Goal: Information Seeking & Learning: Learn about a topic

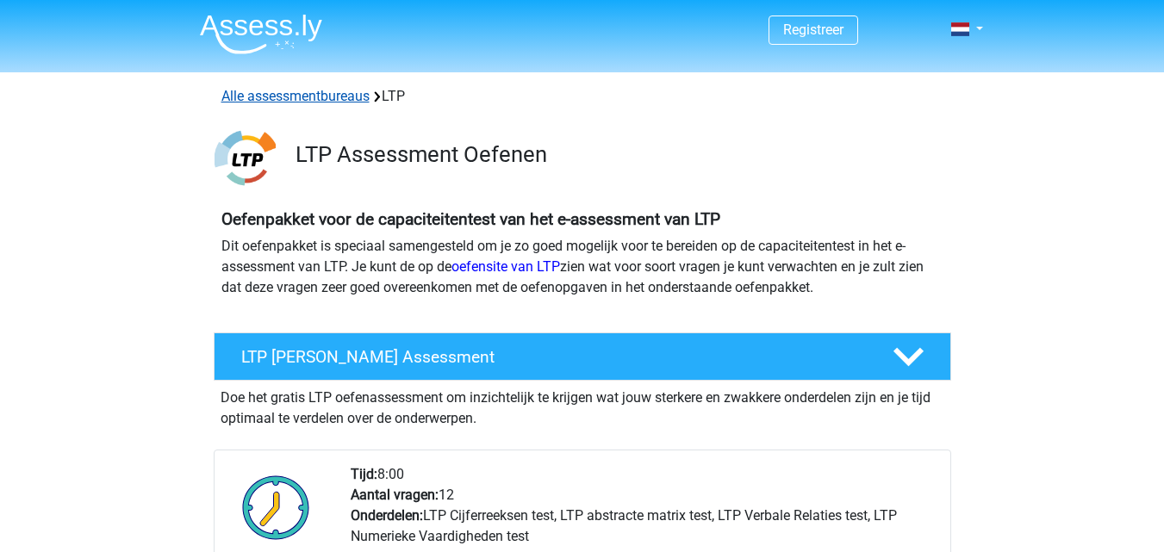
click at [329, 100] on link "Alle assessmentbureaus" at bounding box center [295, 96] width 148 height 16
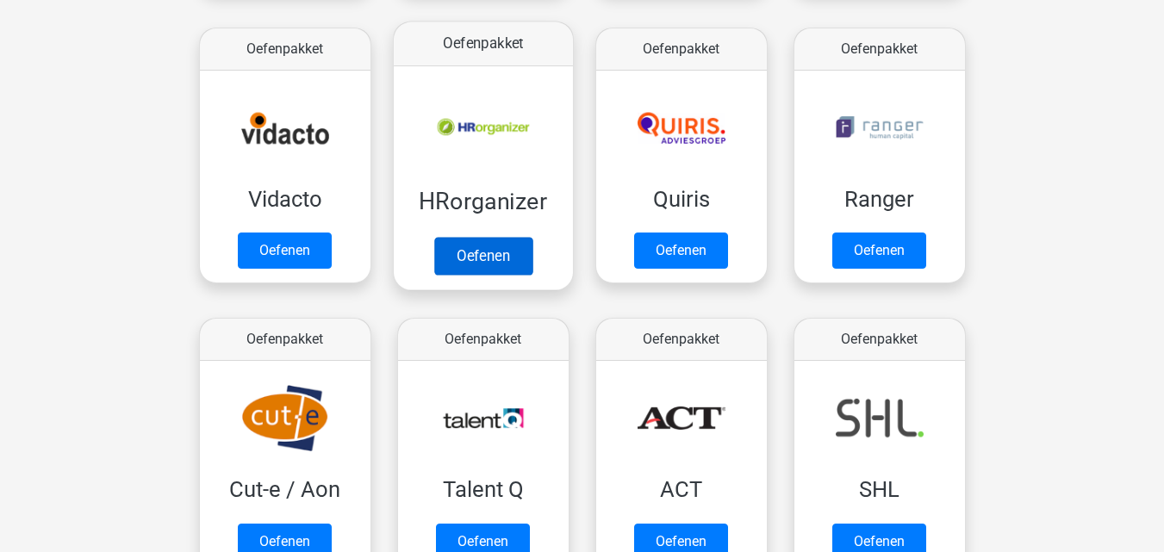
scroll to position [1050, 0]
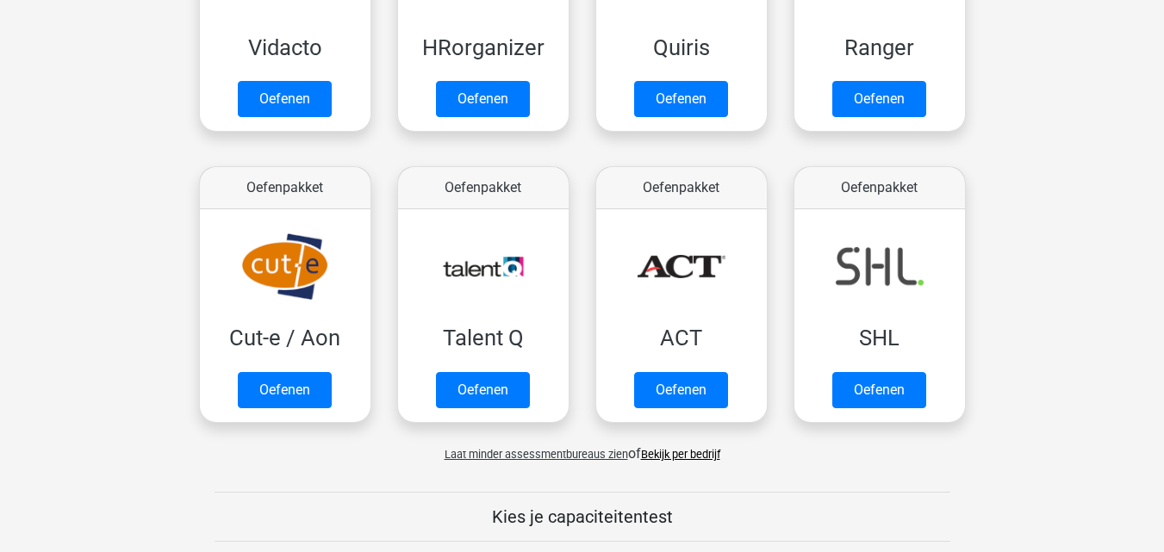
click at [686, 455] on link "Bekijk per bedrijf" at bounding box center [680, 454] width 79 height 13
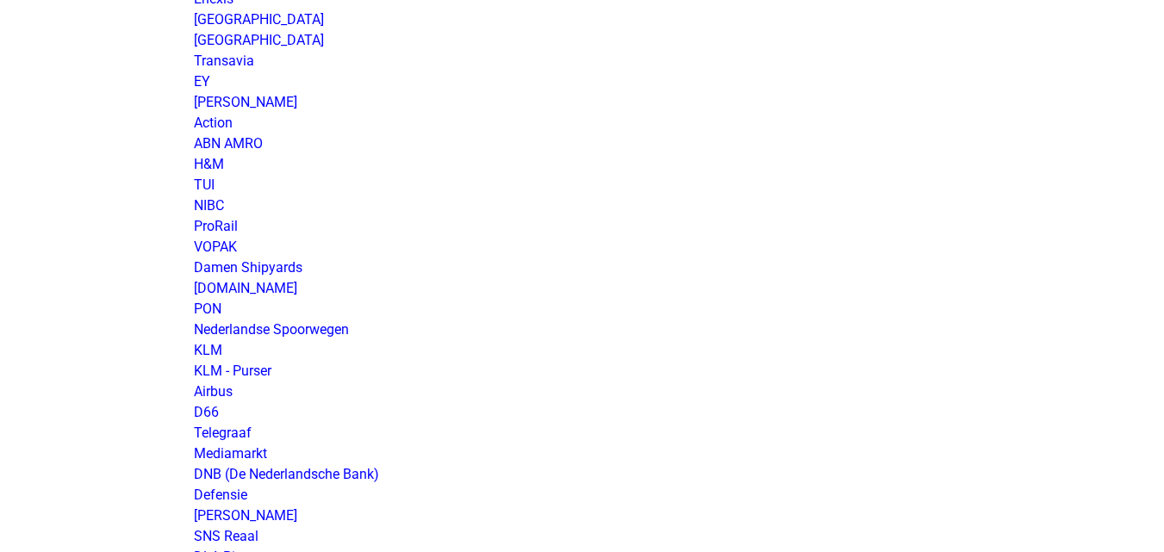
scroll to position [1465, 0]
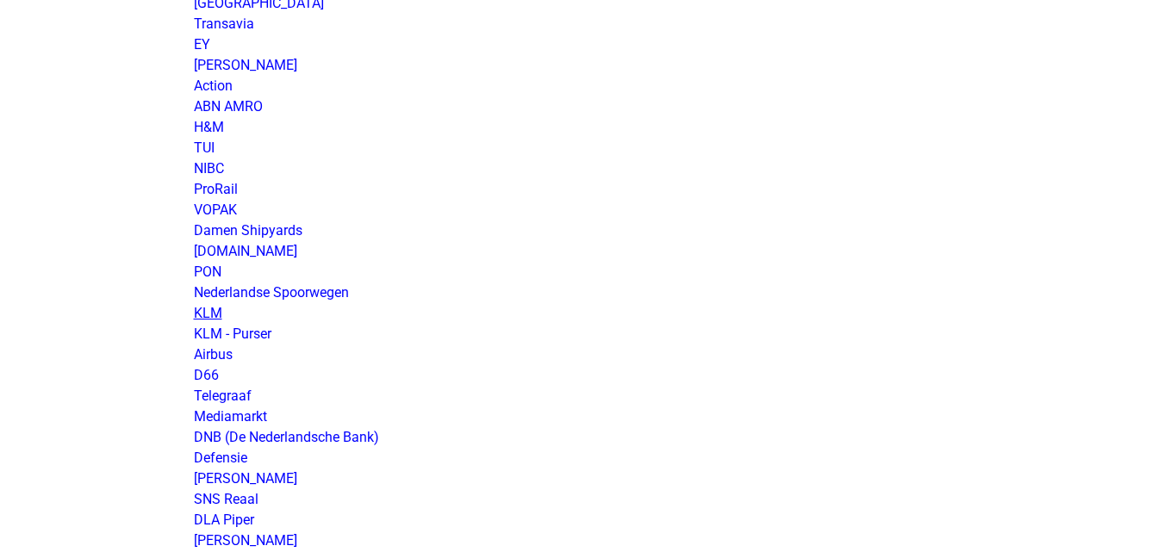
click at [216, 311] on link "KLM" at bounding box center [208, 313] width 28 height 16
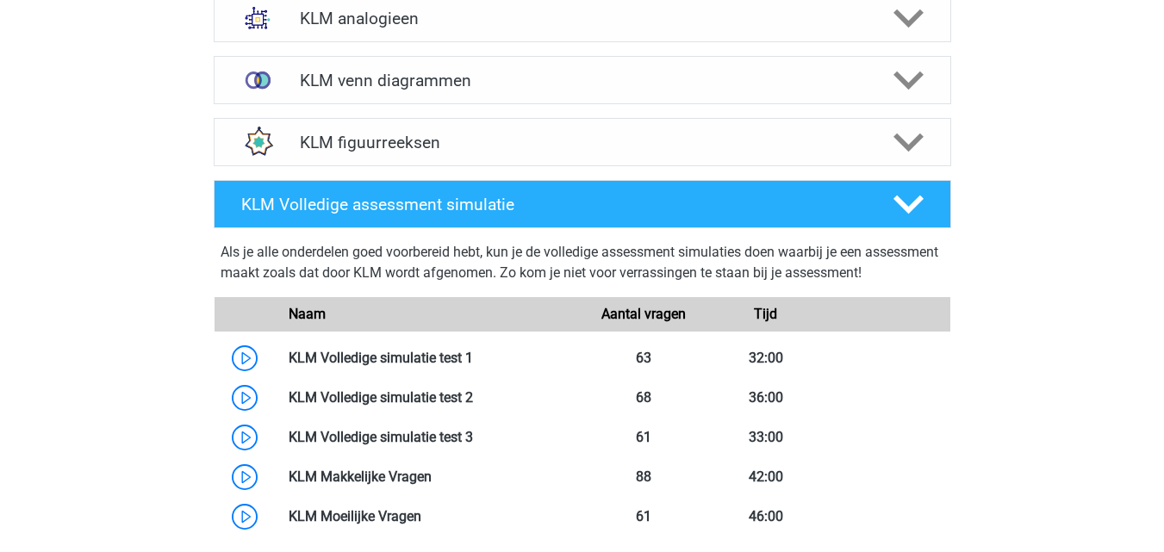
scroll to position [1379, 0]
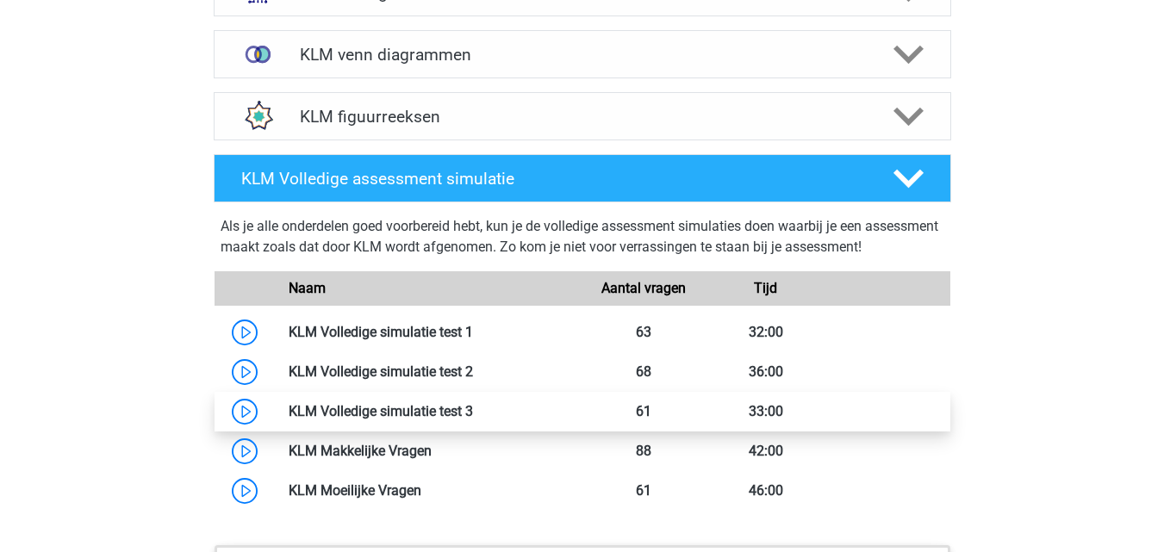
click at [473, 417] on link at bounding box center [473, 411] width 0 height 16
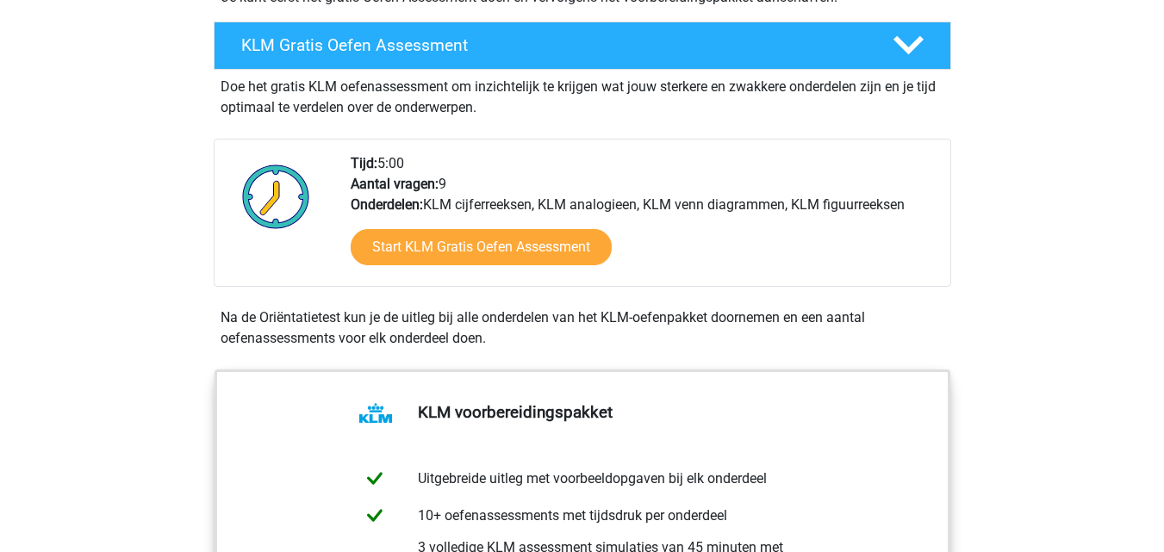
scroll to position [259, 0]
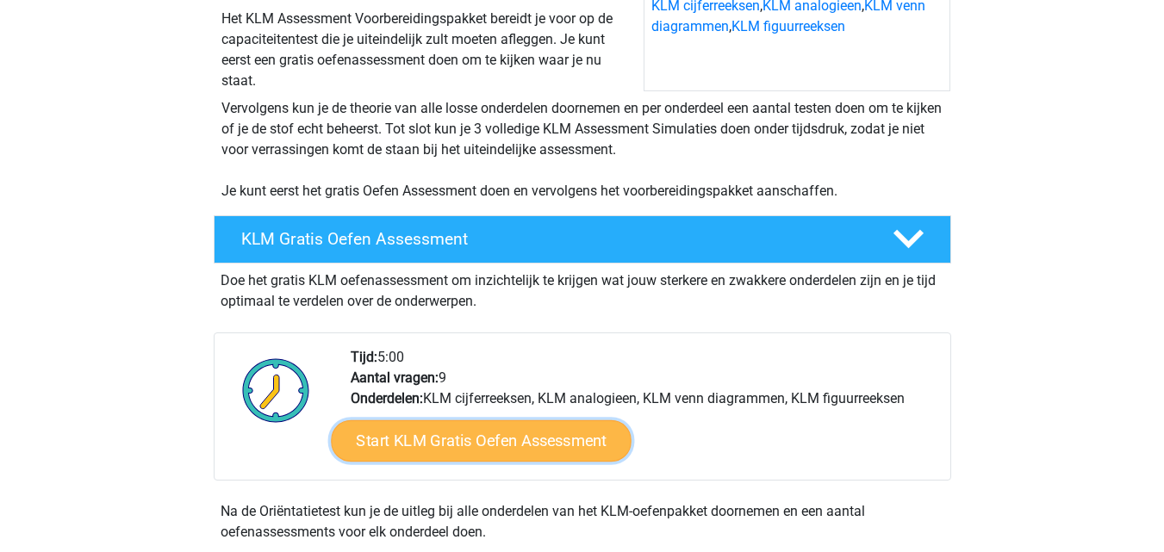
click at [443, 452] on link "Start KLM Gratis Oefen Assessment" at bounding box center [481, 440] width 300 height 41
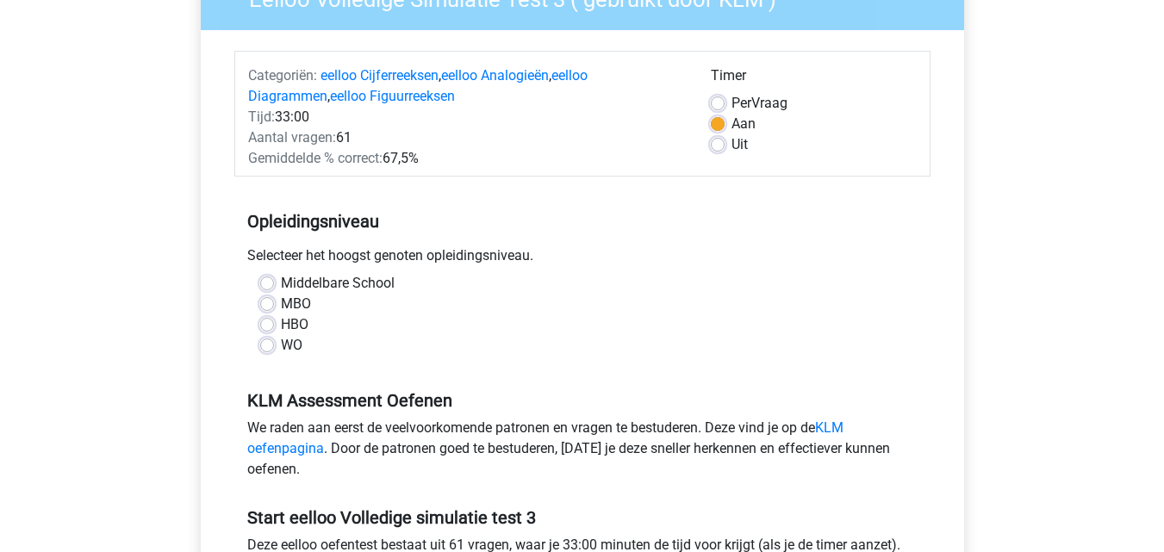
scroll to position [172, 0]
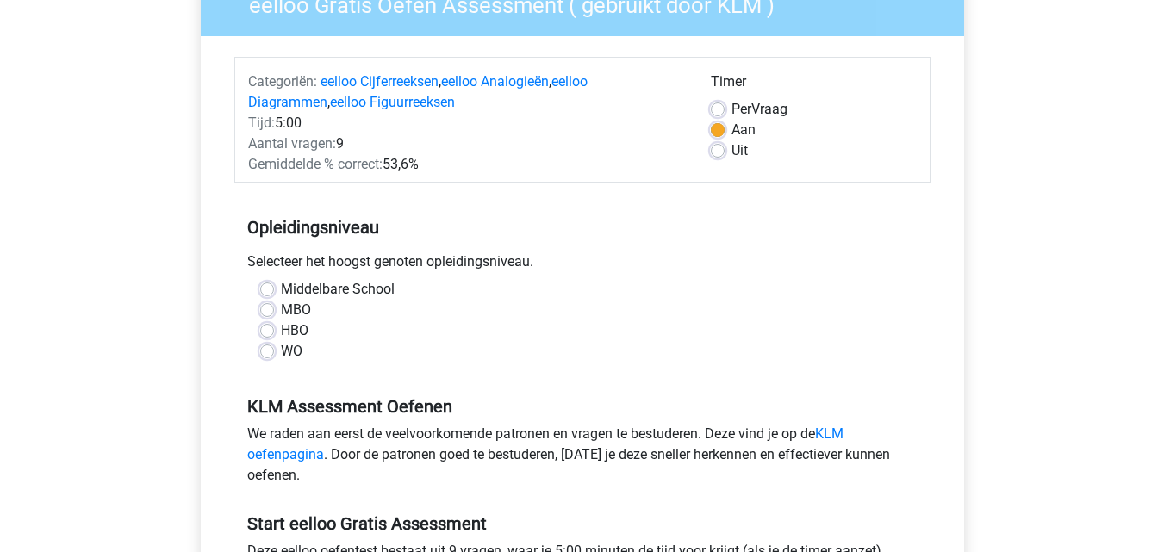
scroll to position [172, 0]
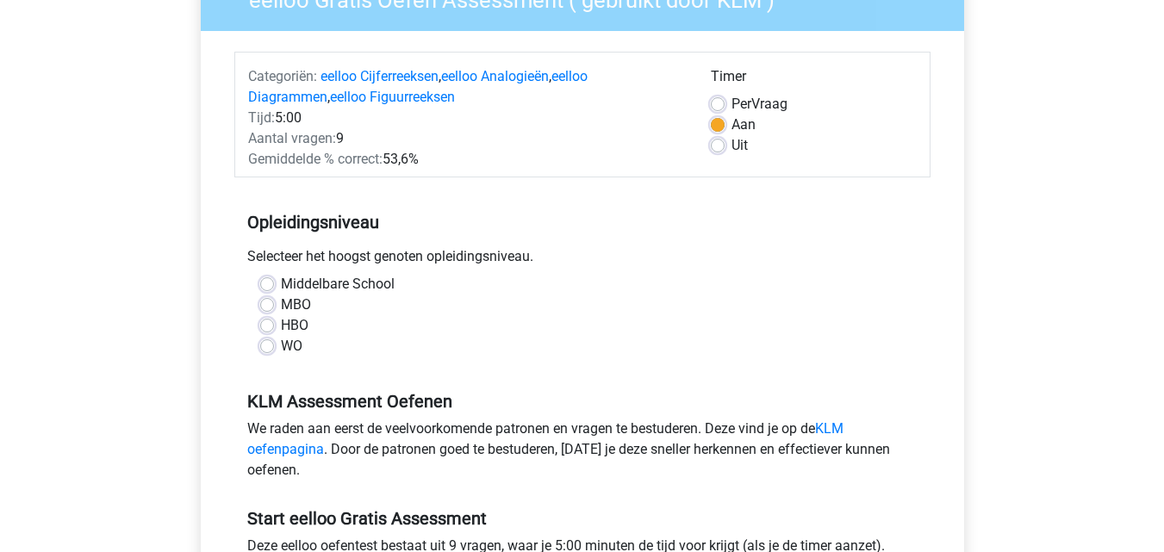
click at [281, 326] on label "HBO" at bounding box center [295, 325] width 28 height 21
click at [271, 326] on input "HBO" at bounding box center [267, 323] width 14 height 17
radio input "true"
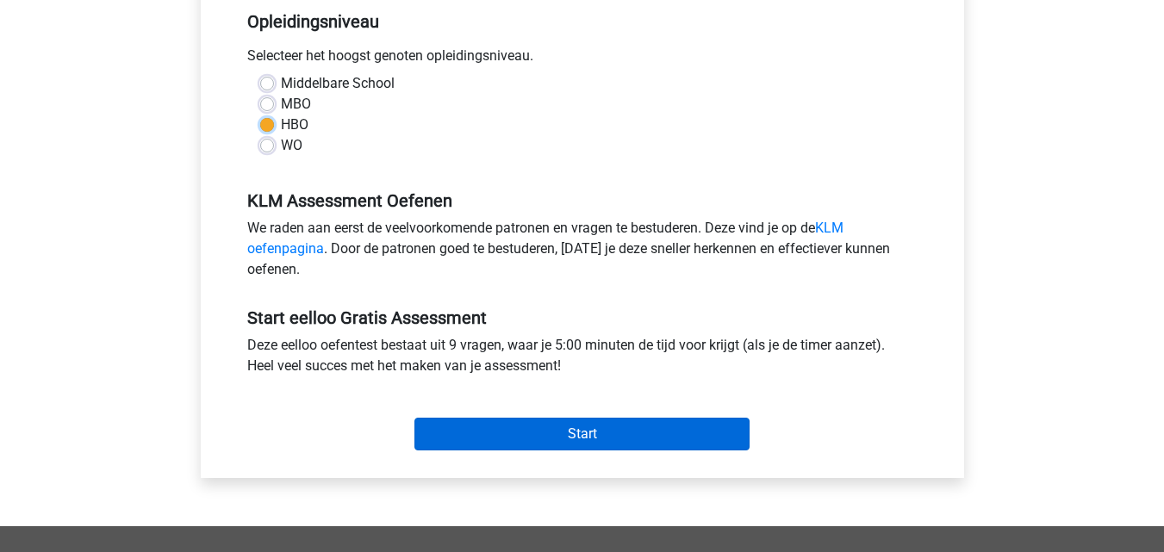
scroll to position [431, 0]
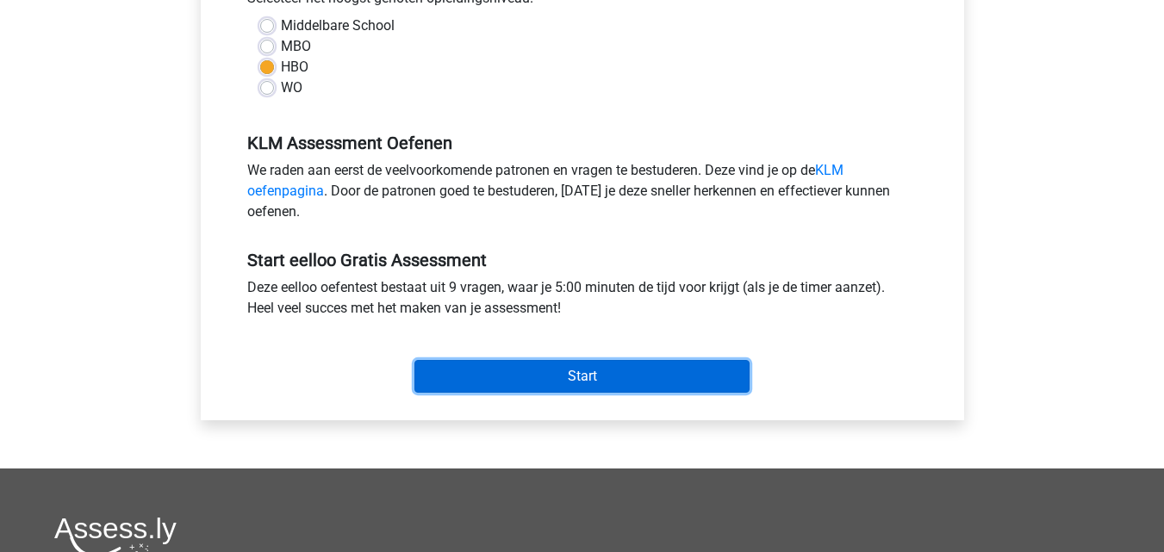
click at [627, 369] on input "Start" at bounding box center [582, 376] width 335 height 33
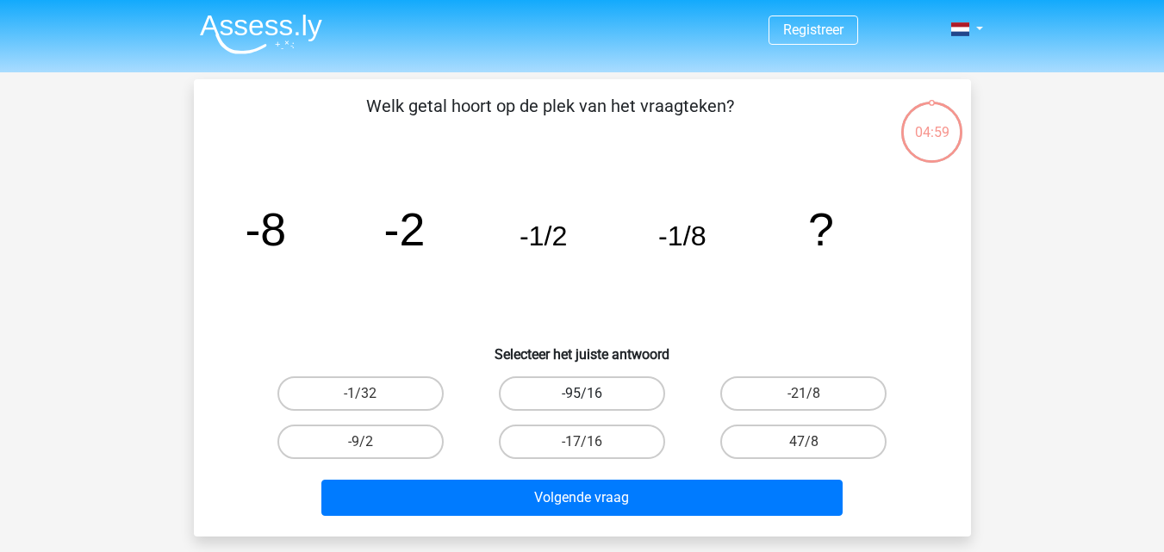
click at [604, 394] on label "-95/16" at bounding box center [582, 394] width 166 height 34
click at [593, 394] on input "-95/16" at bounding box center [587, 399] width 11 height 11
radio input "true"
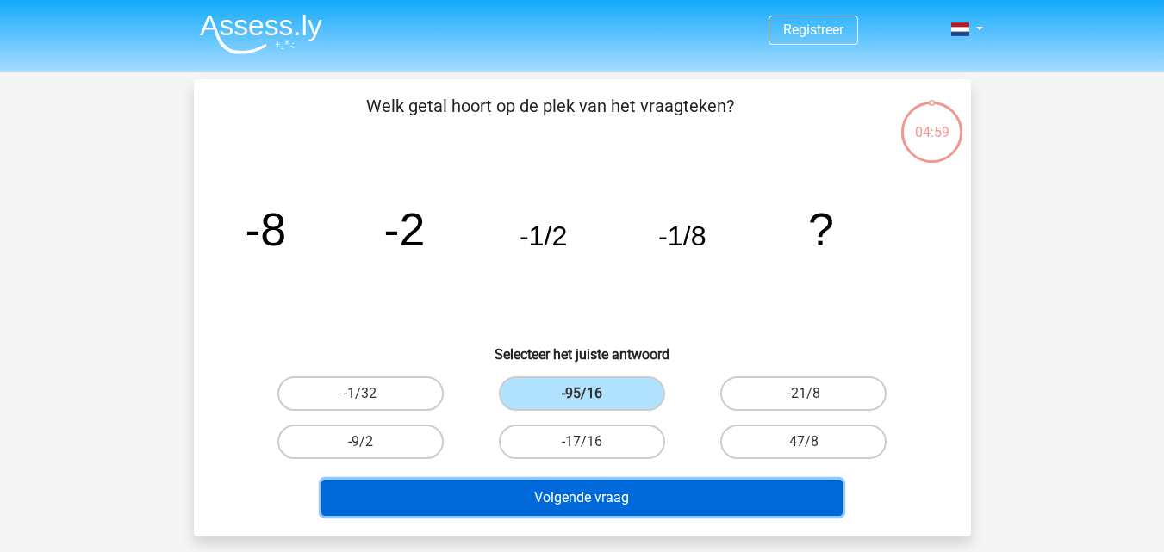
click at [613, 494] on button "Volgende vraag" at bounding box center [581, 498] width 521 height 36
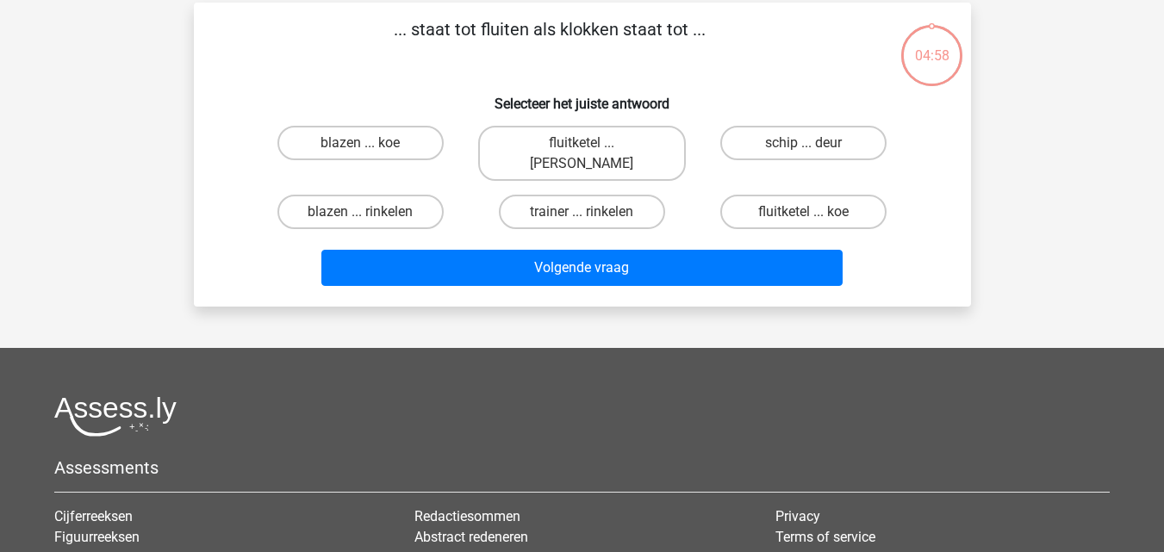
scroll to position [79, 0]
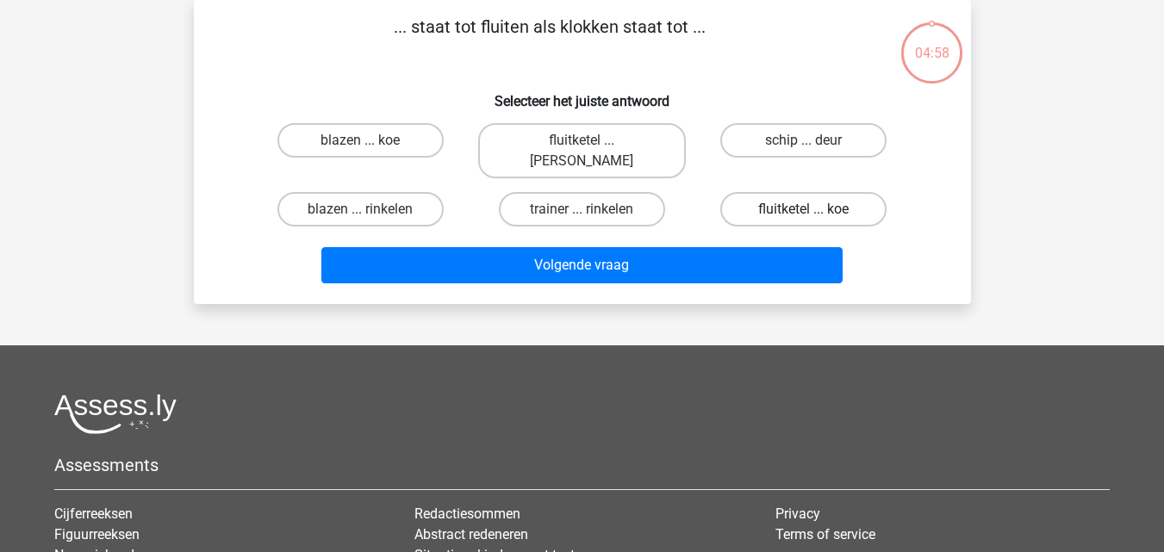
click at [773, 198] on label "fluitketel ... koe" at bounding box center [803, 209] width 166 height 34
click at [804, 209] on input "fluitketel ... koe" at bounding box center [809, 214] width 11 height 11
radio input "true"
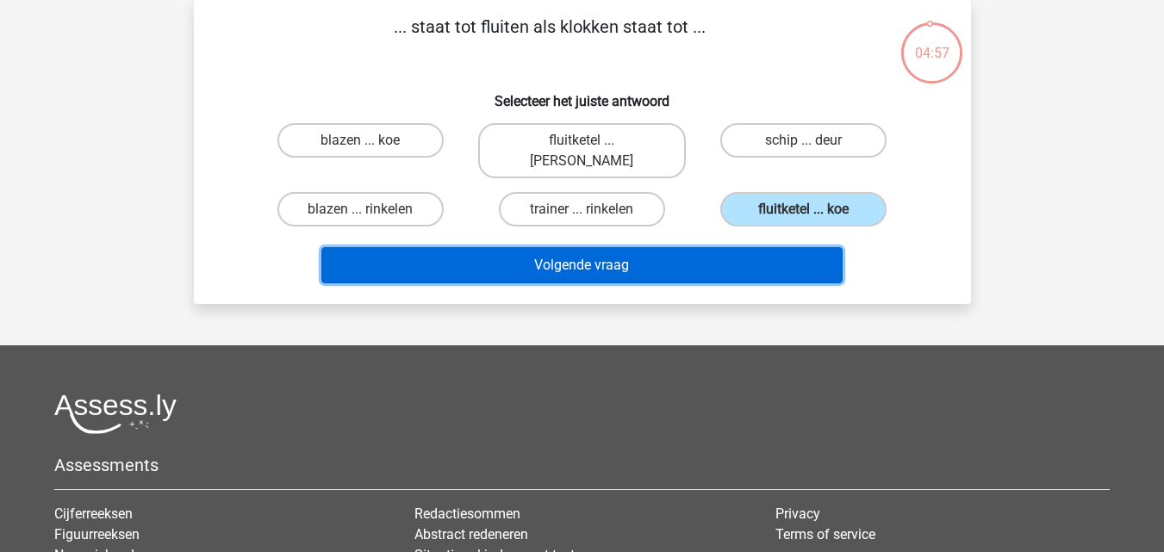
click at [694, 251] on button "Volgende vraag" at bounding box center [581, 265] width 521 height 36
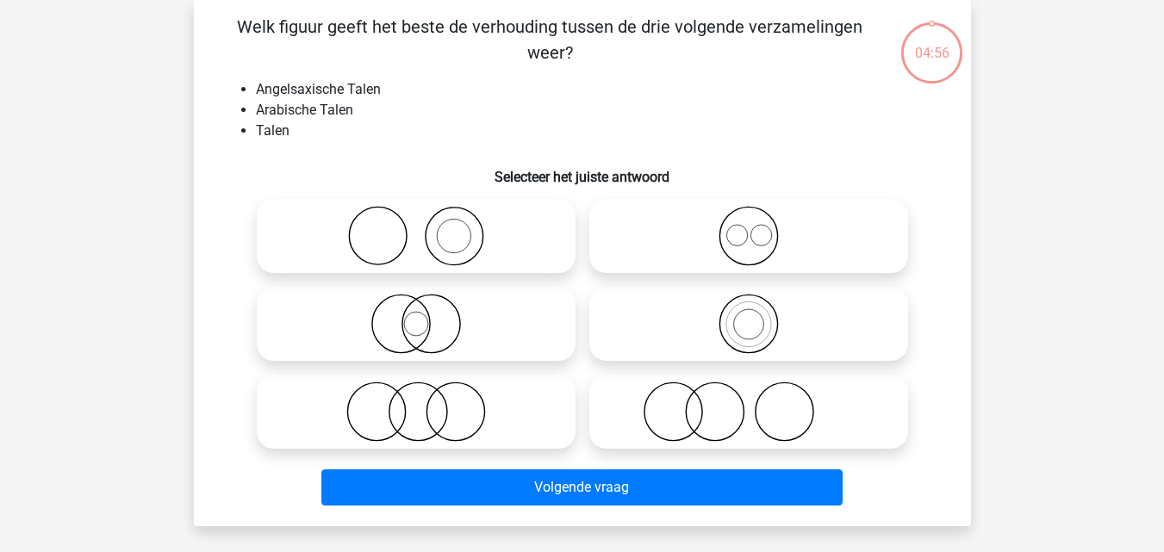
click at [471, 251] on icon at bounding box center [416, 236] width 305 height 60
click at [427, 228] on input "radio" at bounding box center [421, 221] width 11 height 11
radio input "true"
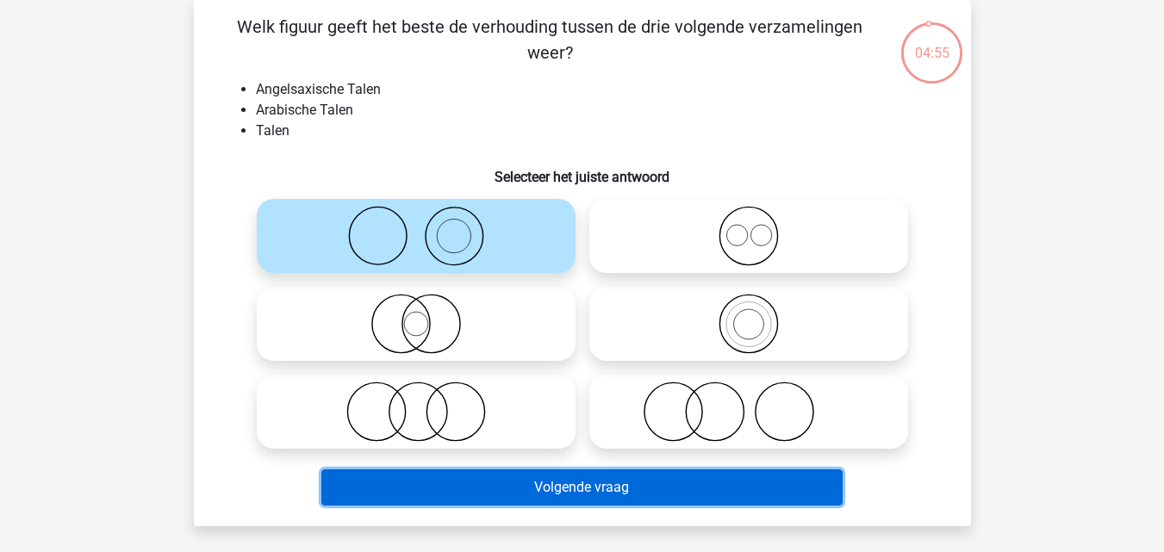
click at [574, 490] on button "Volgende vraag" at bounding box center [581, 488] width 521 height 36
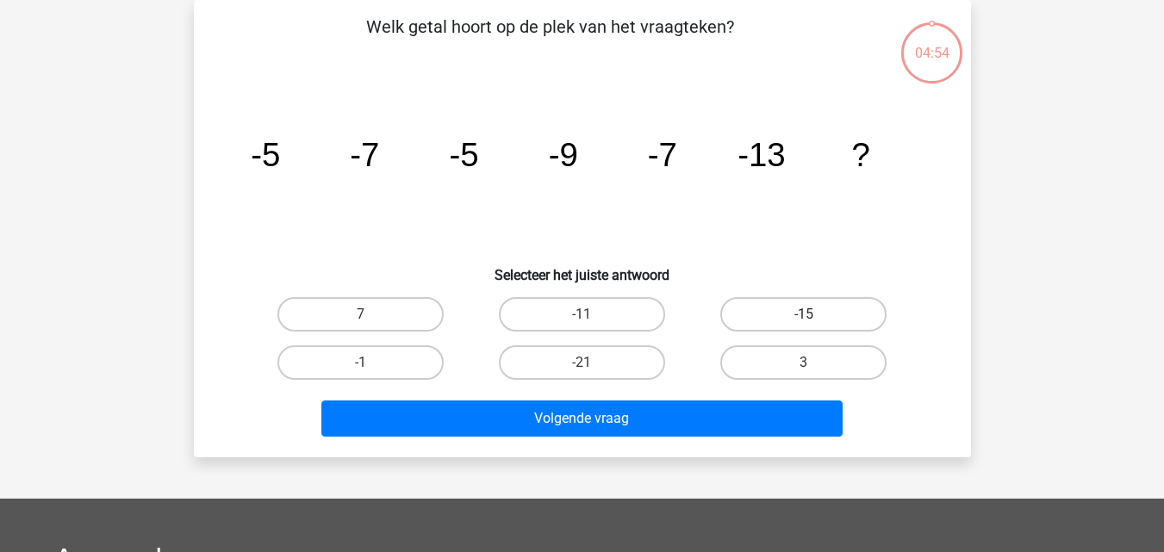
click at [754, 309] on label "-15" at bounding box center [803, 314] width 166 height 34
click at [804, 315] on input "-15" at bounding box center [809, 320] width 11 height 11
radio input "true"
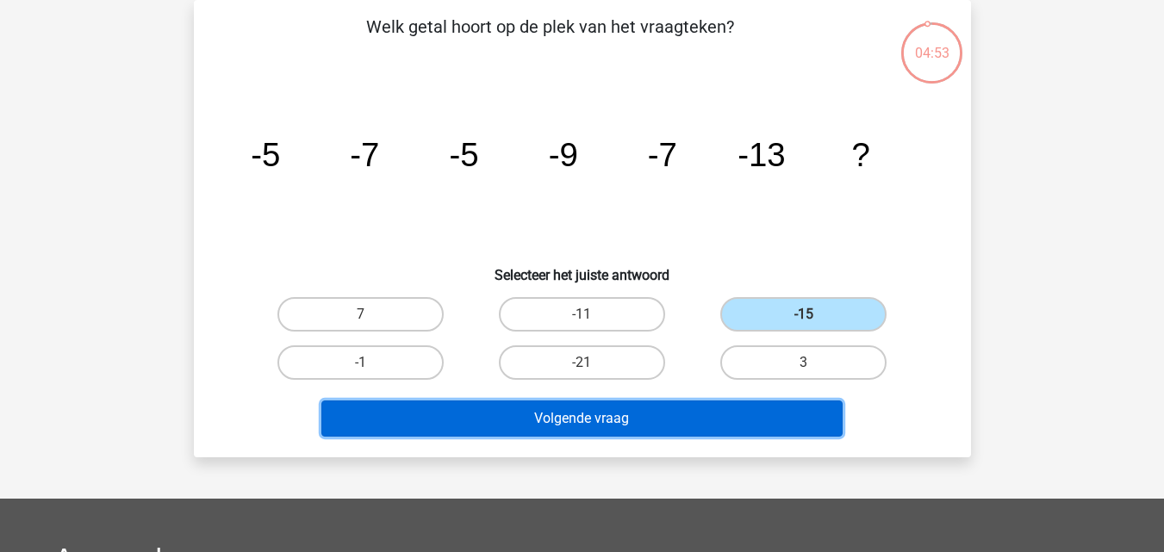
click at [660, 415] on button "Volgende vraag" at bounding box center [581, 419] width 521 height 36
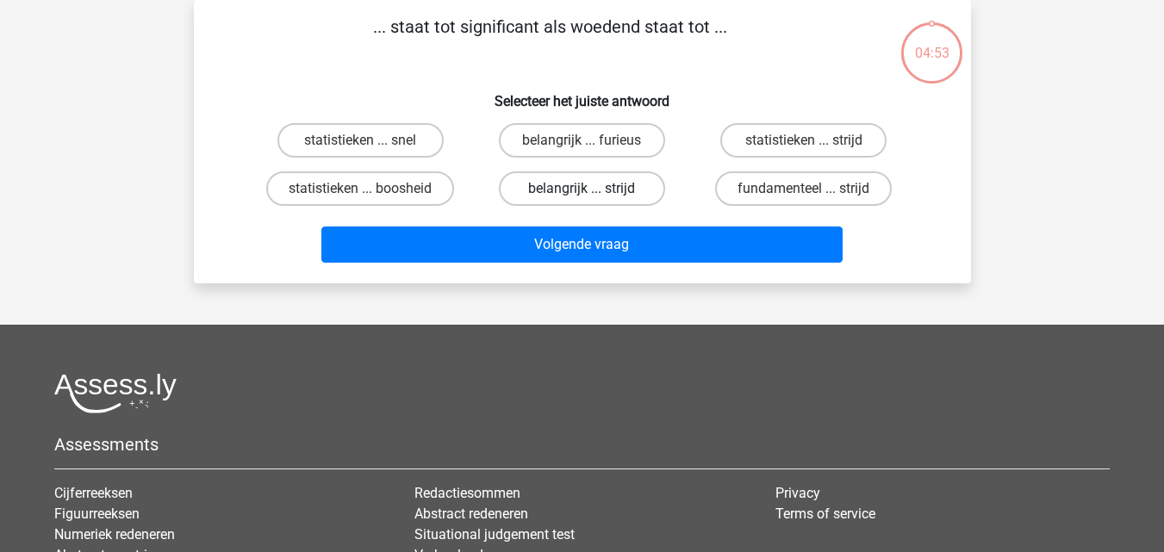
click at [565, 196] on label "belangrijk ... strijd" at bounding box center [582, 189] width 166 height 34
click at [582, 196] on input "belangrijk ... strijd" at bounding box center [587, 194] width 11 height 11
radio input "true"
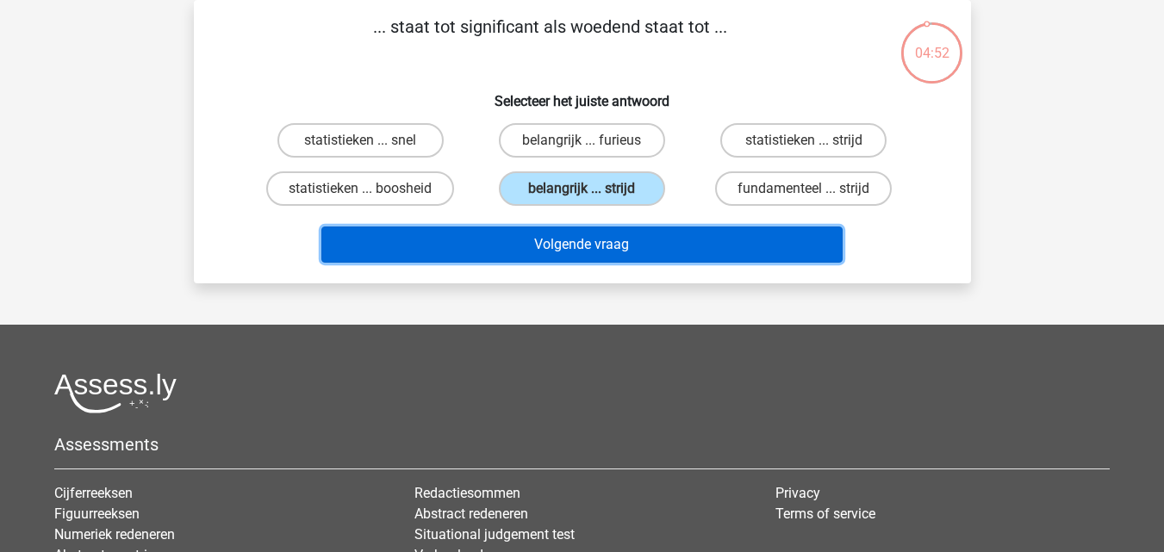
click at [572, 235] on button "Volgende vraag" at bounding box center [581, 245] width 521 height 36
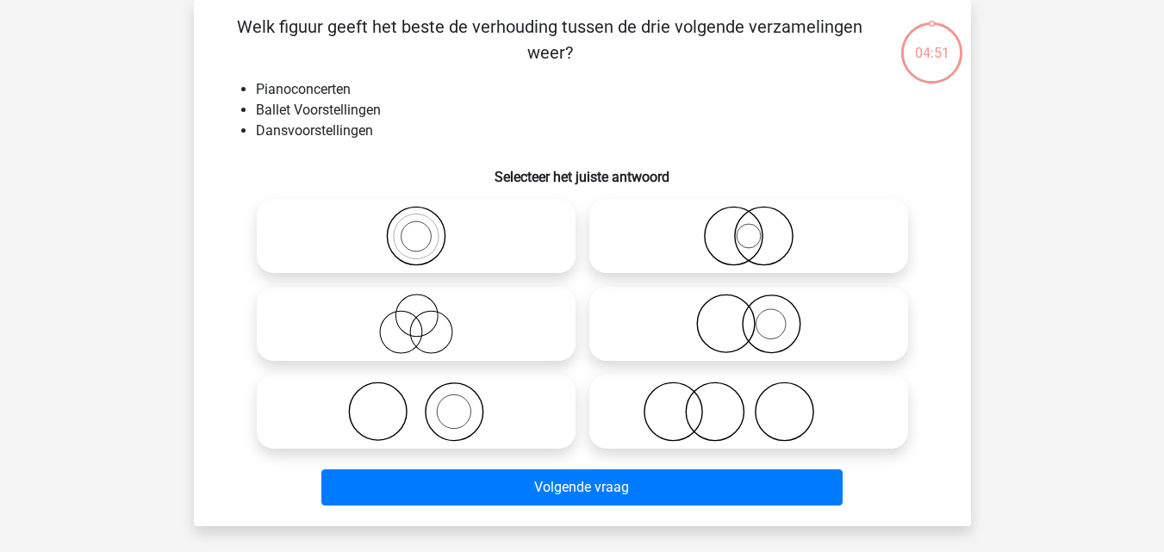
click at [427, 227] on input "radio" at bounding box center [421, 221] width 11 height 11
radio input "true"
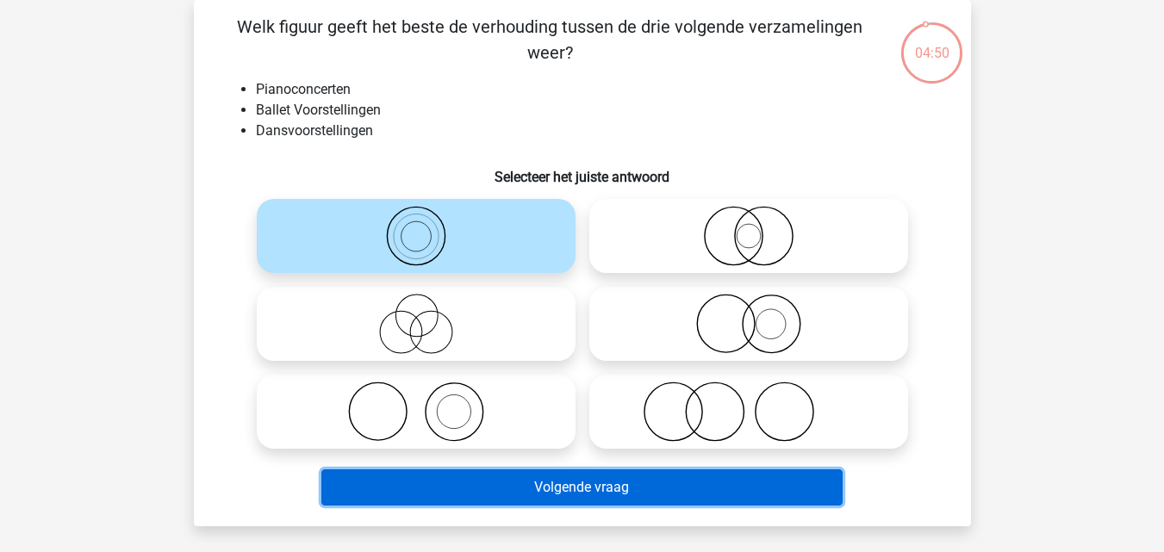
click at [530, 488] on button "Volgende vraag" at bounding box center [581, 488] width 521 height 36
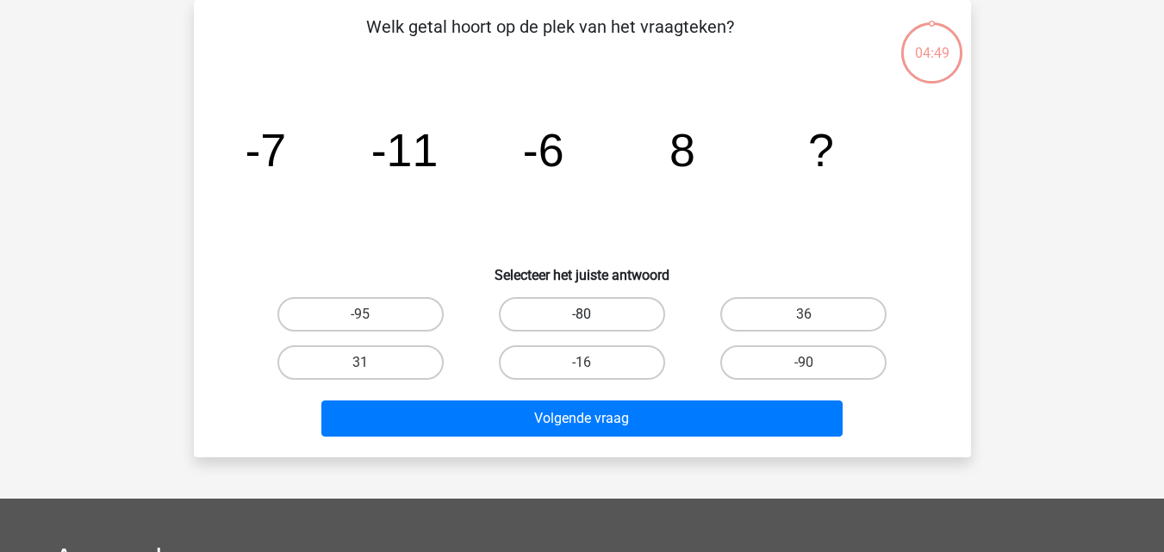
click at [621, 305] on label "-80" at bounding box center [582, 314] width 166 height 34
click at [593, 315] on input "-80" at bounding box center [587, 320] width 11 height 11
radio input "true"
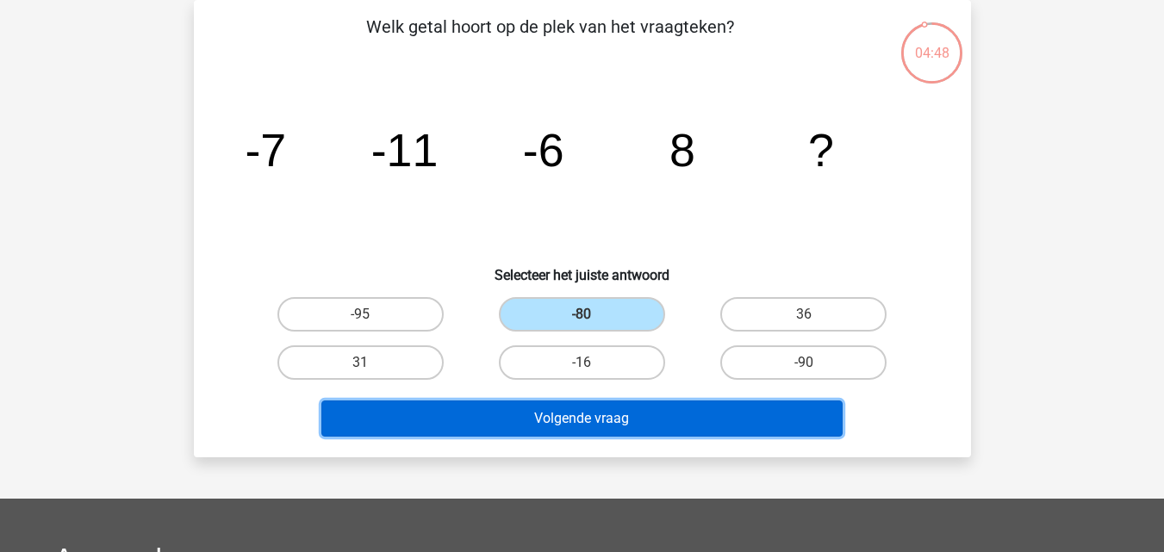
click at [584, 414] on button "Volgende vraag" at bounding box center [581, 419] width 521 height 36
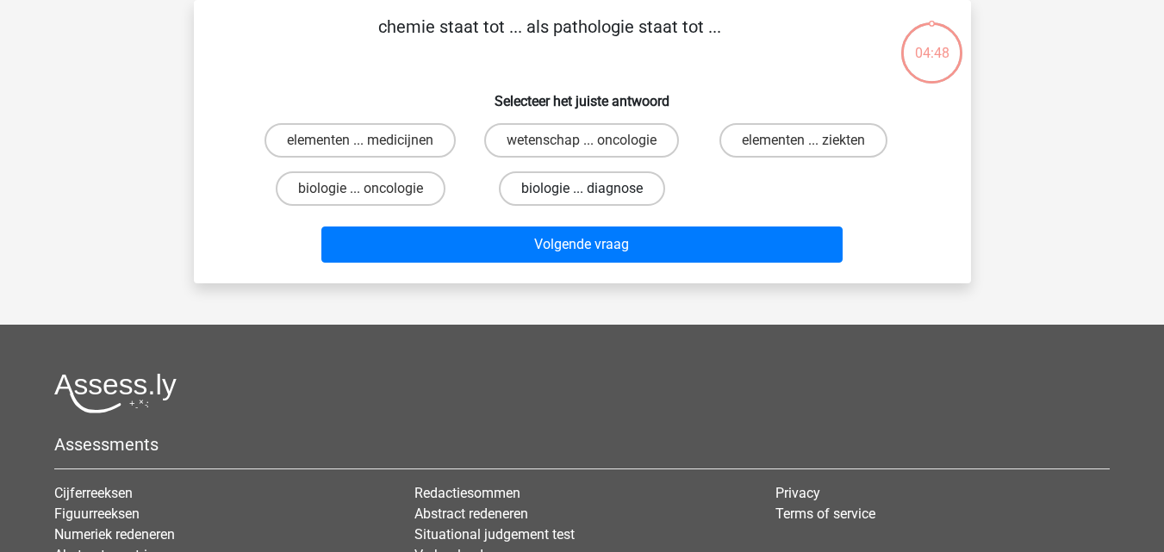
click at [610, 193] on label "biologie ... diagnose" at bounding box center [582, 189] width 166 height 34
click at [593, 193] on input "biologie ... diagnose" at bounding box center [587, 194] width 11 height 11
radio input "true"
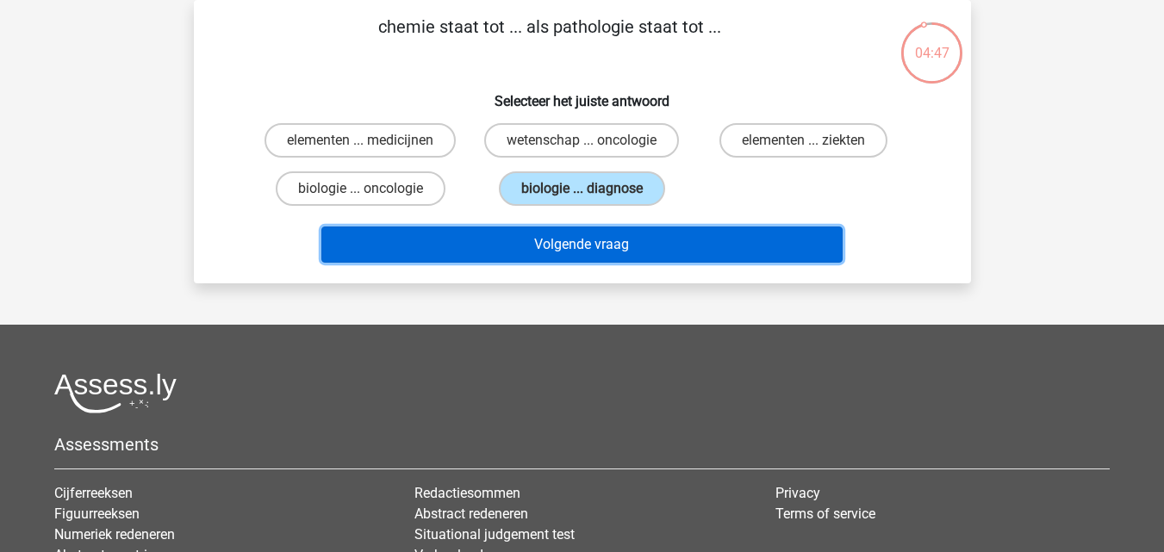
click at [611, 237] on button "Volgende vraag" at bounding box center [581, 245] width 521 height 36
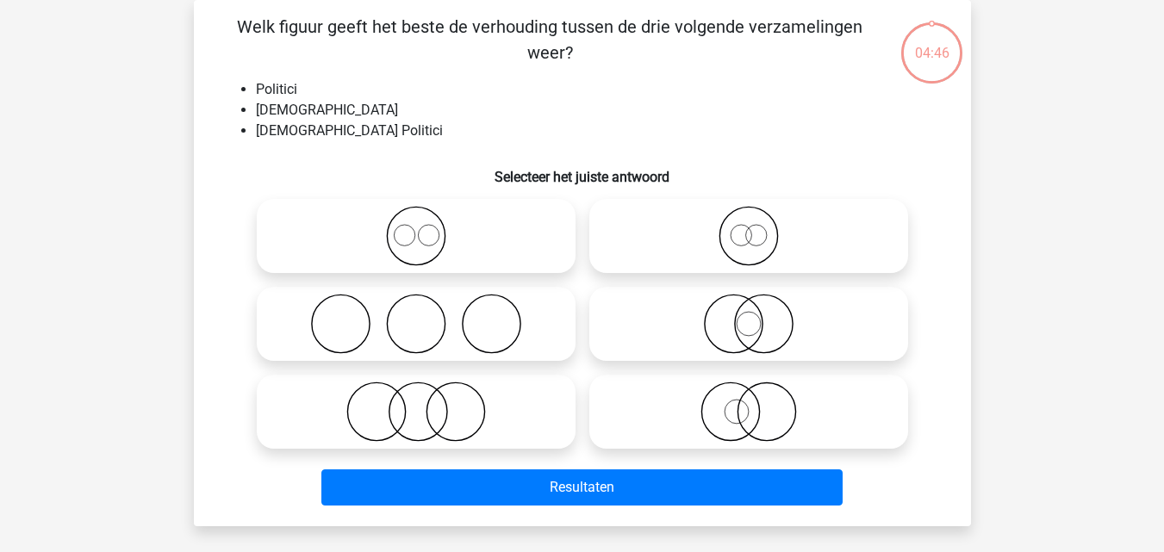
click at [685, 226] on icon at bounding box center [748, 236] width 305 height 60
click at [749, 226] on input "radio" at bounding box center [754, 221] width 11 height 11
radio input "true"
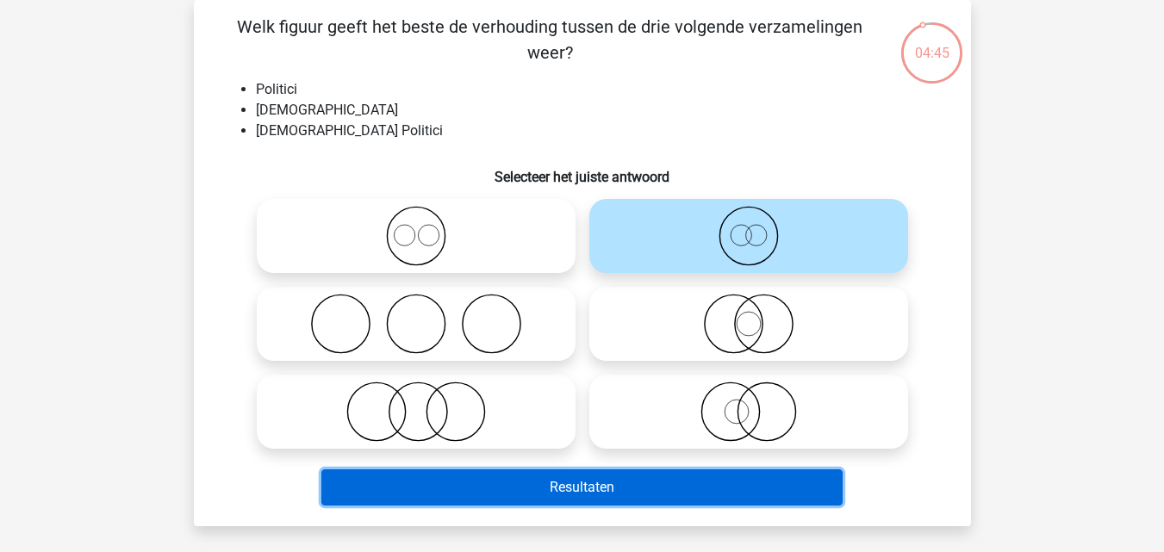
click at [554, 494] on button "Resultaten" at bounding box center [581, 488] width 521 height 36
